Goal: Download file/media

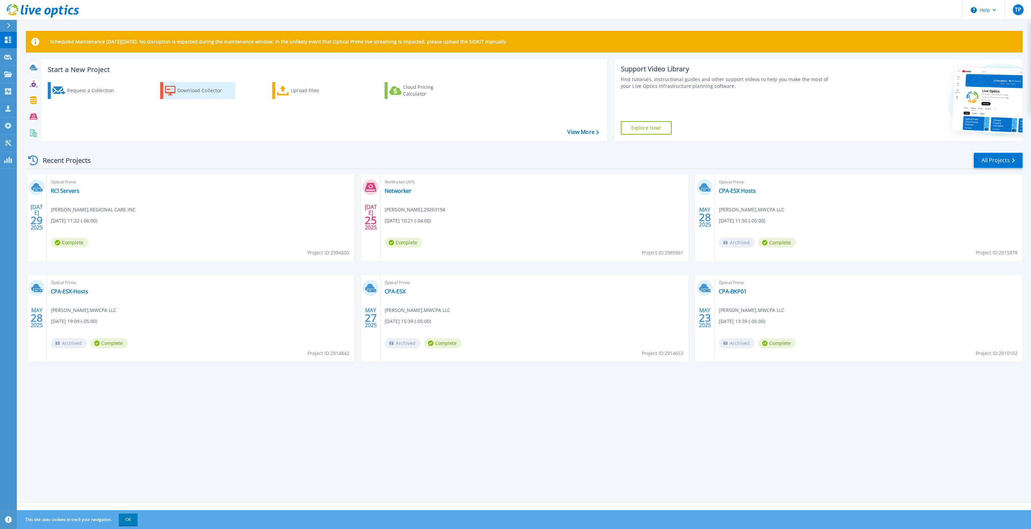
click at [207, 92] on div "Download Collector" at bounding box center [204, 90] width 54 height 13
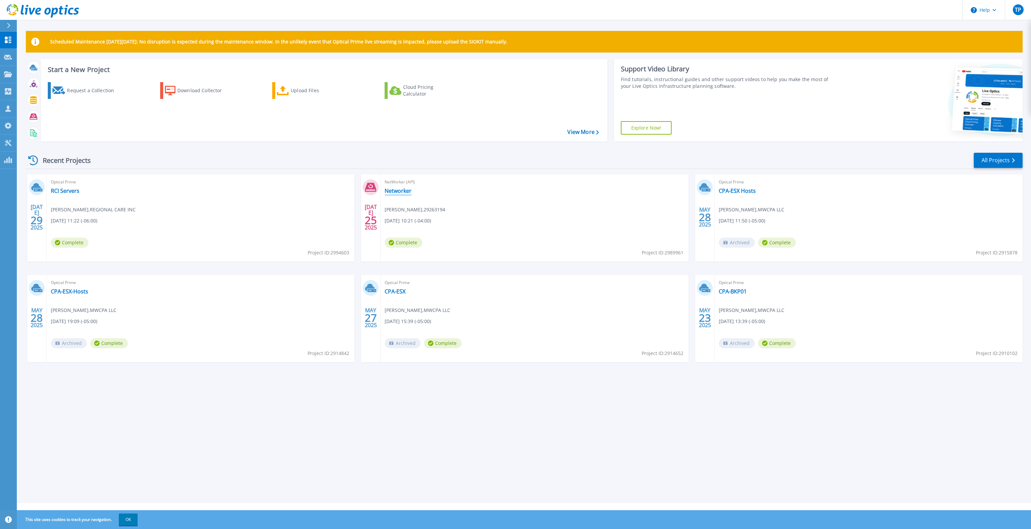
click at [403, 191] on link "Networker" at bounding box center [398, 190] width 27 height 7
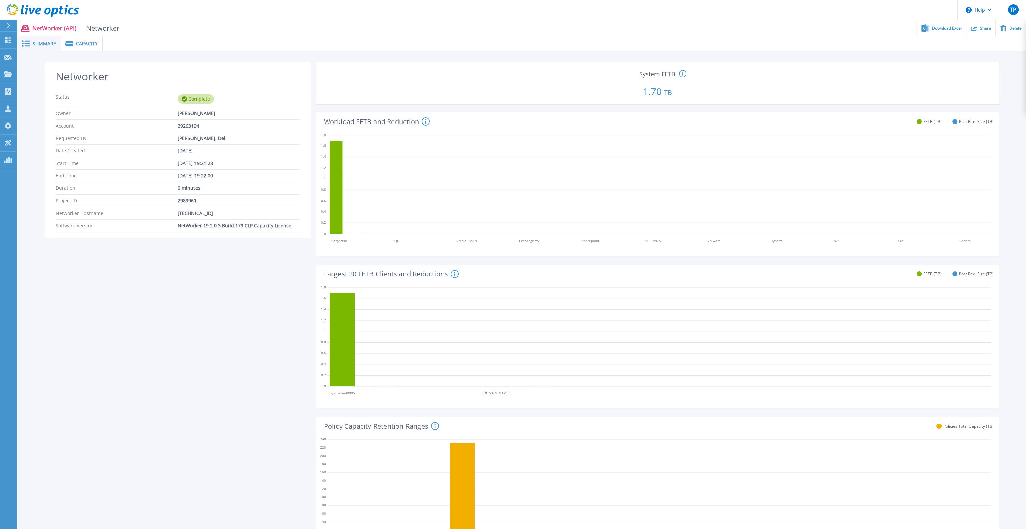
click at [83, 46] on span "Capacity" at bounding box center [87, 43] width 22 height 5
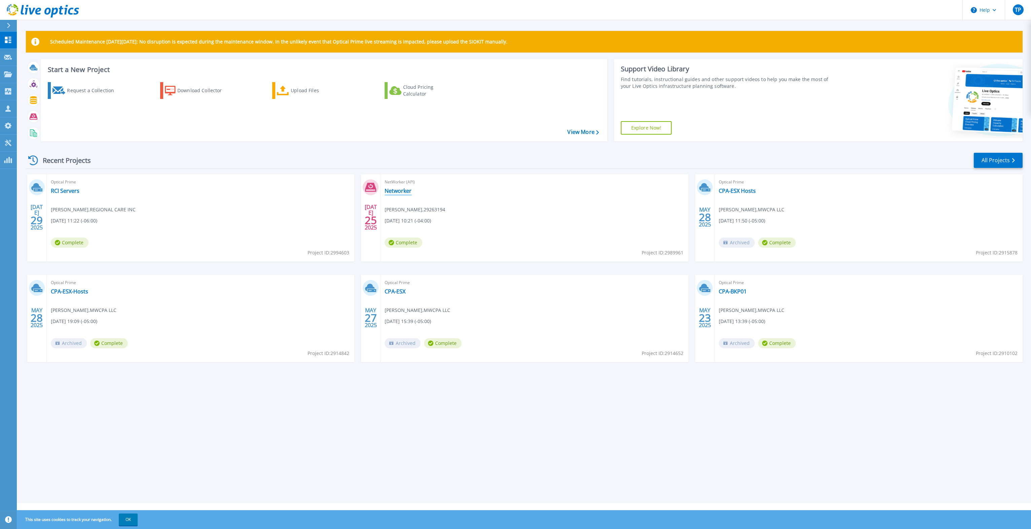
click at [402, 192] on link "Networker" at bounding box center [398, 190] width 27 height 7
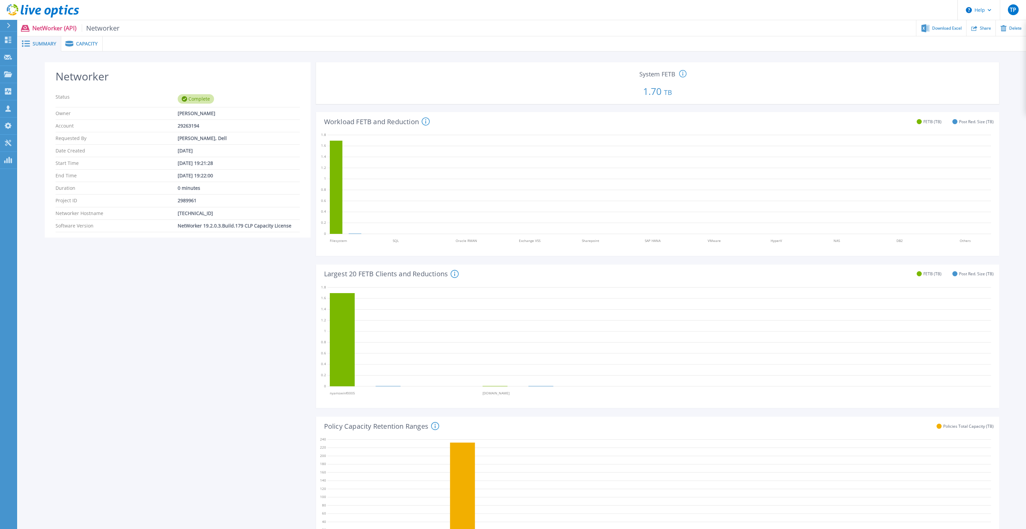
click at [89, 45] on span "Capacity" at bounding box center [87, 43] width 22 height 5
